Goal: Task Accomplishment & Management: Use online tool/utility

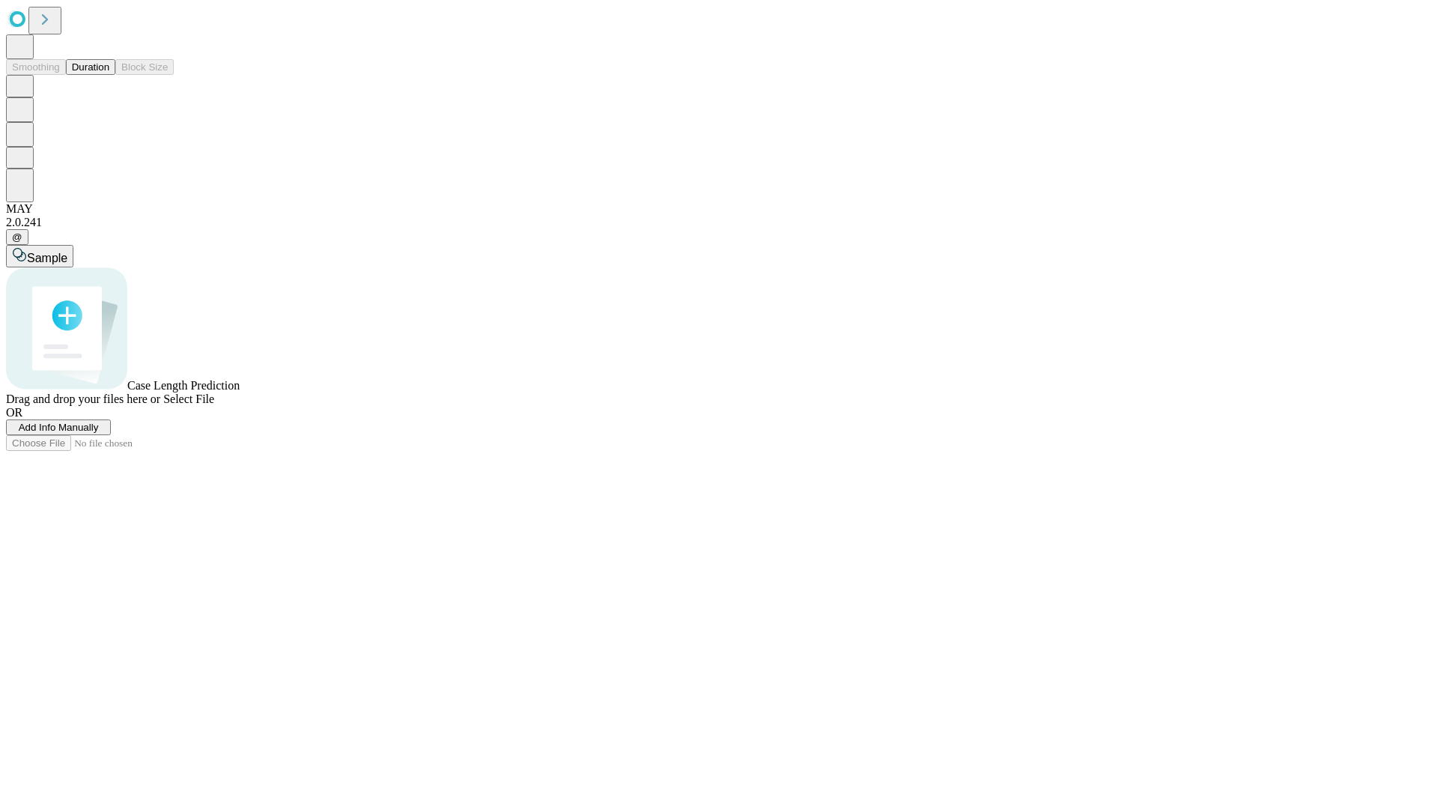
click at [109, 75] on button "Duration" at bounding box center [90, 67] width 49 height 16
click at [99, 433] on span "Add Info Manually" at bounding box center [59, 427] width 80 height 11
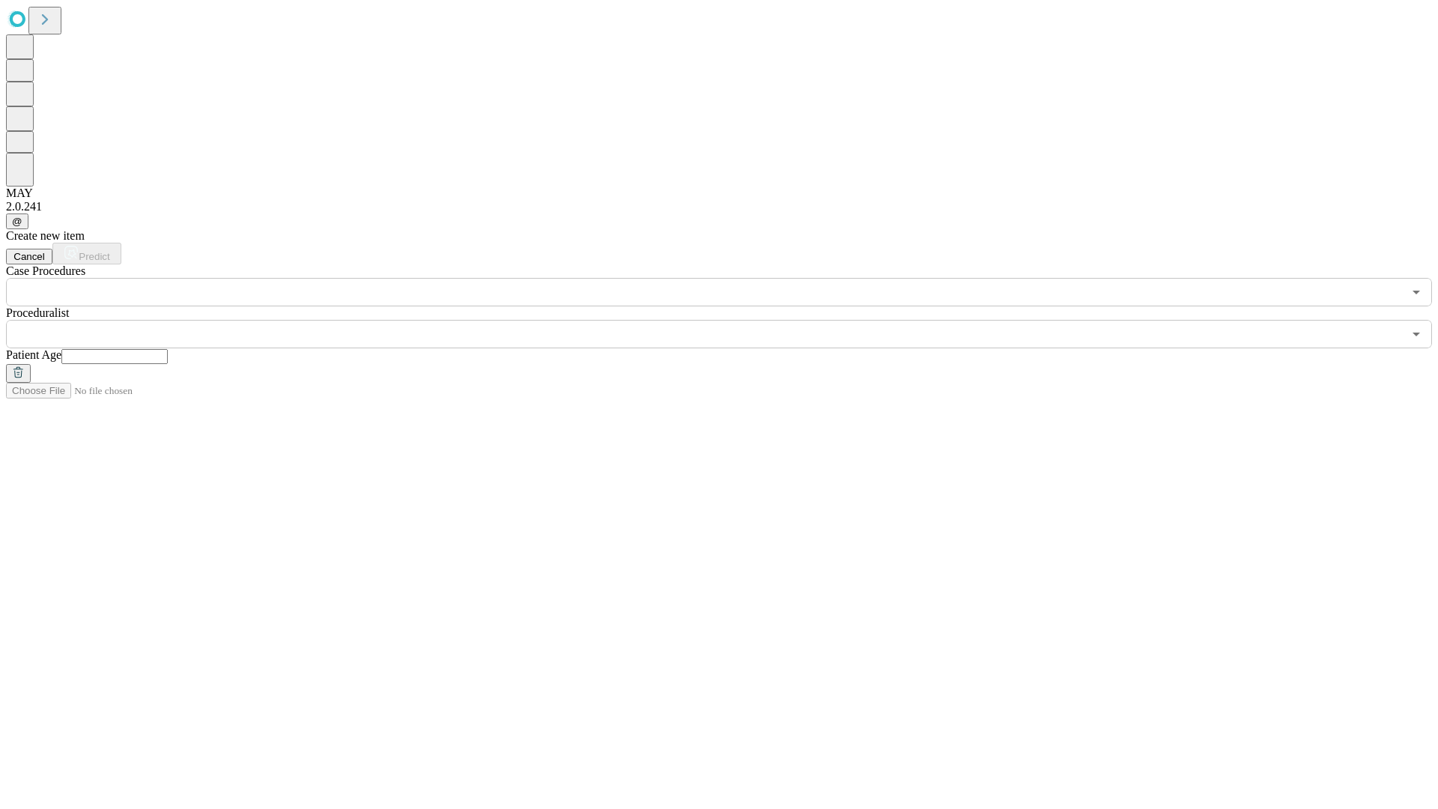
click at [168, 349] on input "text" at bounding box center [114, 356] width 106 height 15
type input "**"
click at [729, 320] on input "text" at bounding box center [704, 334] width 1397 height 28
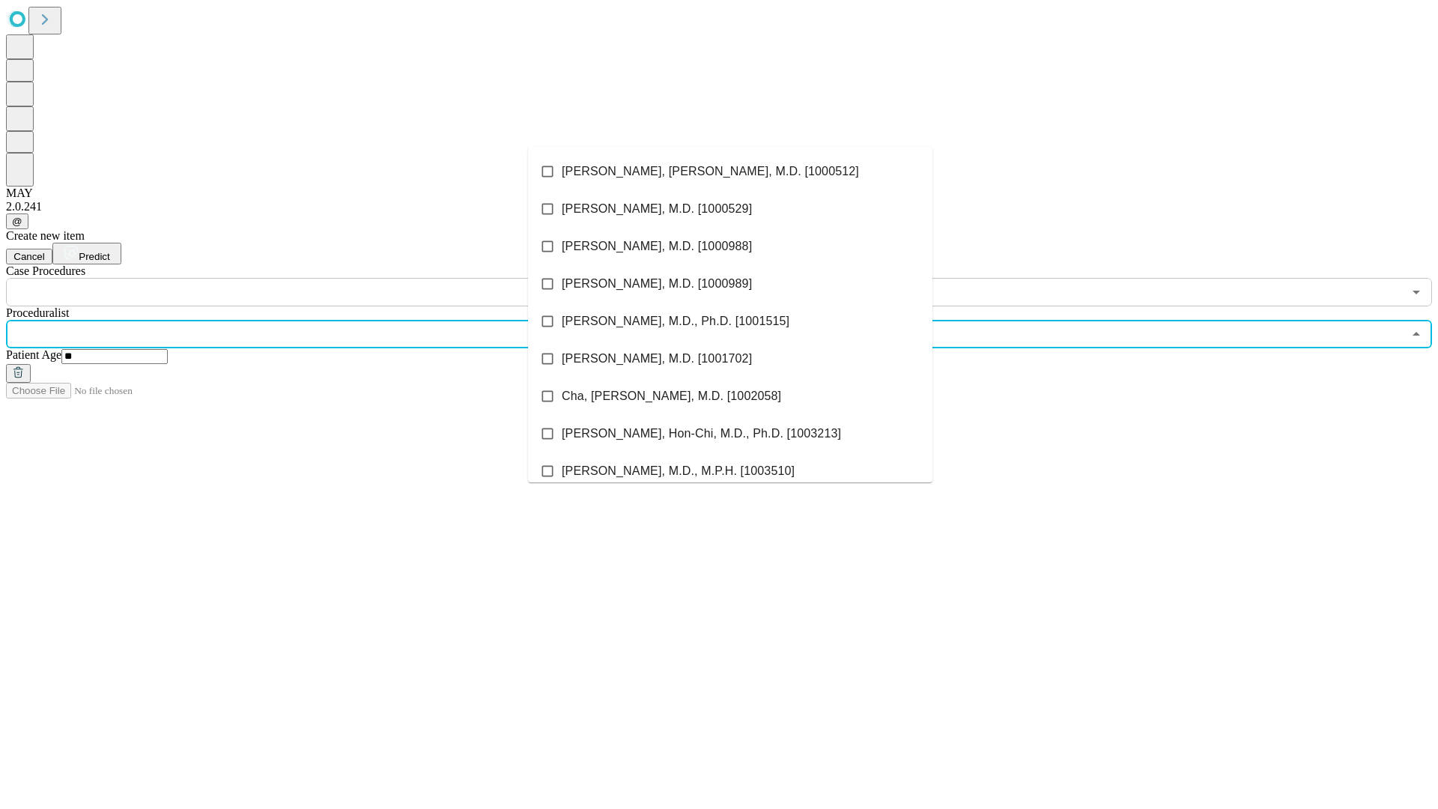
click at [730, 171] on li "[PERSON_NAME], [PERSON_NAME], M.D. [1000512]" at bounding box center [730, 171] width 404 height 37
click at [314, 278] on input "text" at bounding box center [704, 292] width 1397 height 28
